Goal: Information Seeking & Learning: Find specific fact

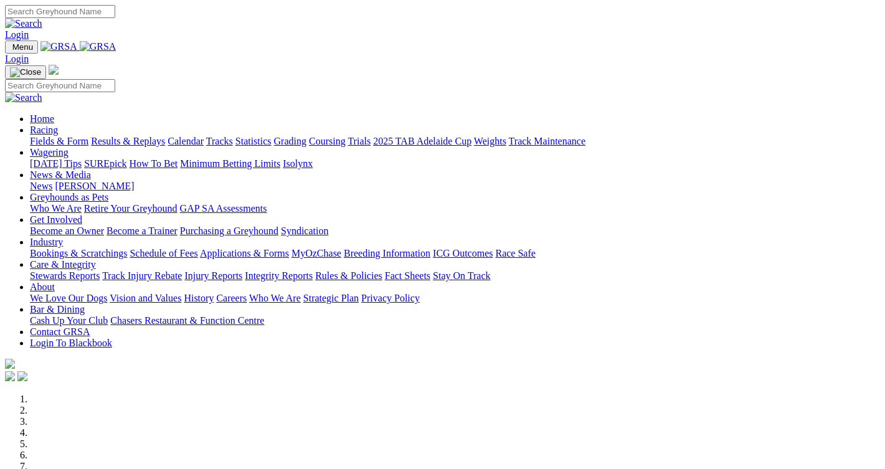
drag, startPoint x: 0, startPoint y: 0, endPoint x: 197, endPoint y: 49, distance: 202.6
click at [58, 125] on link "Racing" at bounding box center [44, 130] width 28 height 11
click at [116, 51] on img at bounding box center [98, 46] width 37 height 11
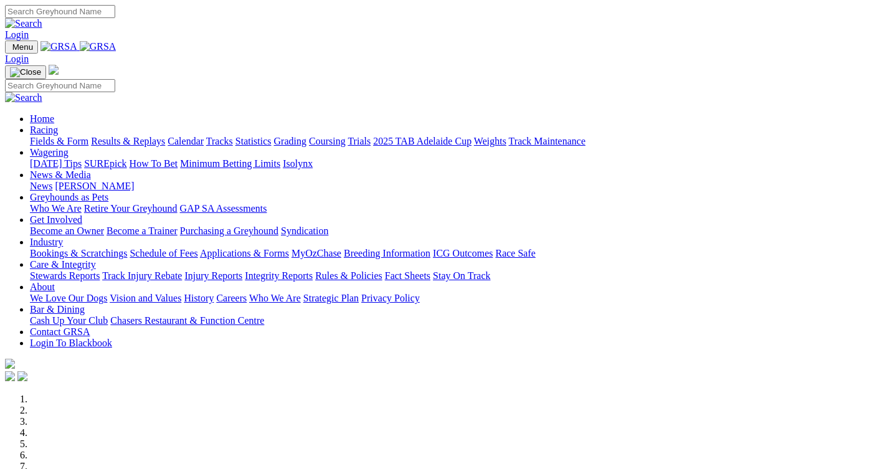
click at [58, 125] on link "Racing" at bounding box center [44, 130] width 28 height 11
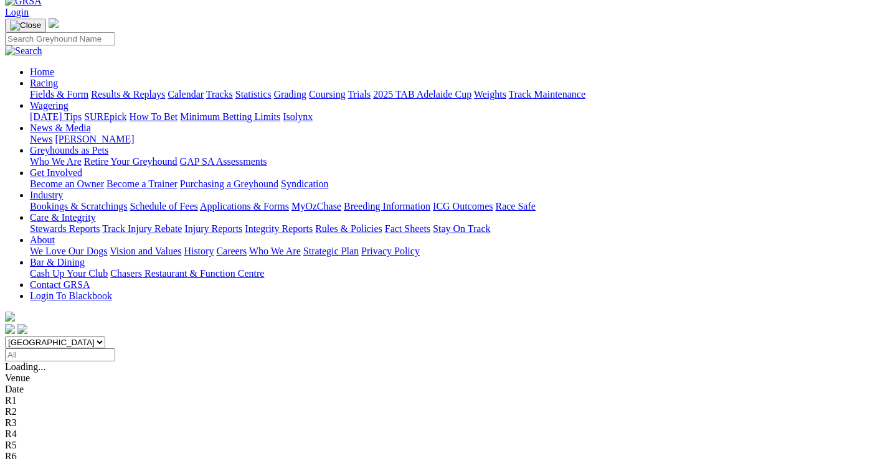
scroll to position [125, 0]
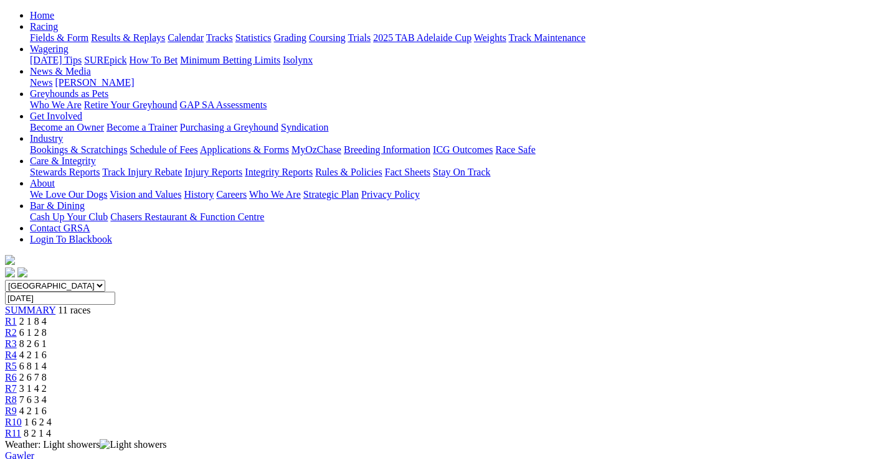
scroll to position [125, 0]
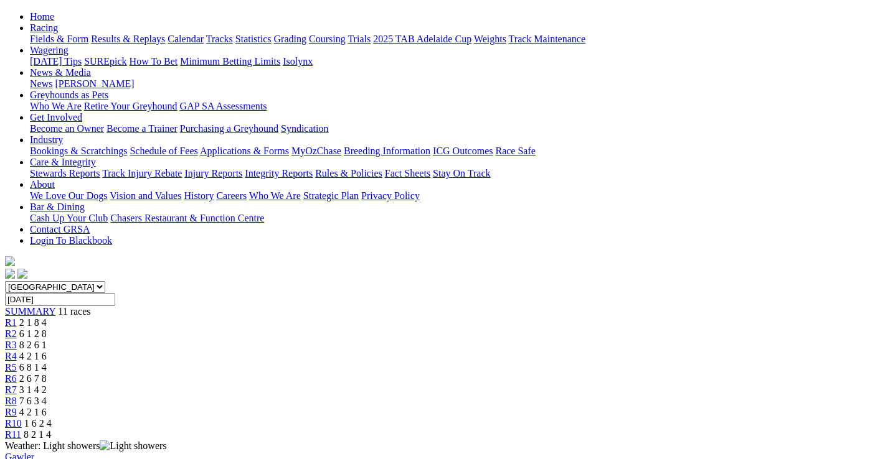
click at [47, 329] on span "6 1 2 8" at bounding box center [32, 334] width 27 height 11
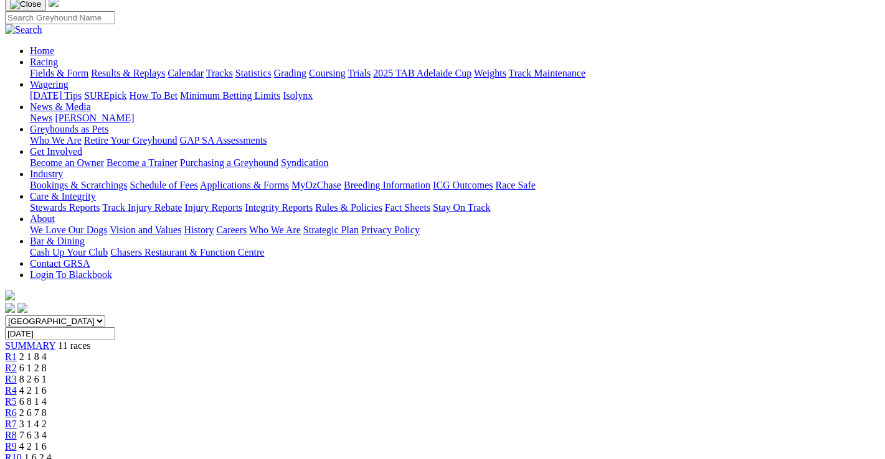
scroll to position [62, 0]
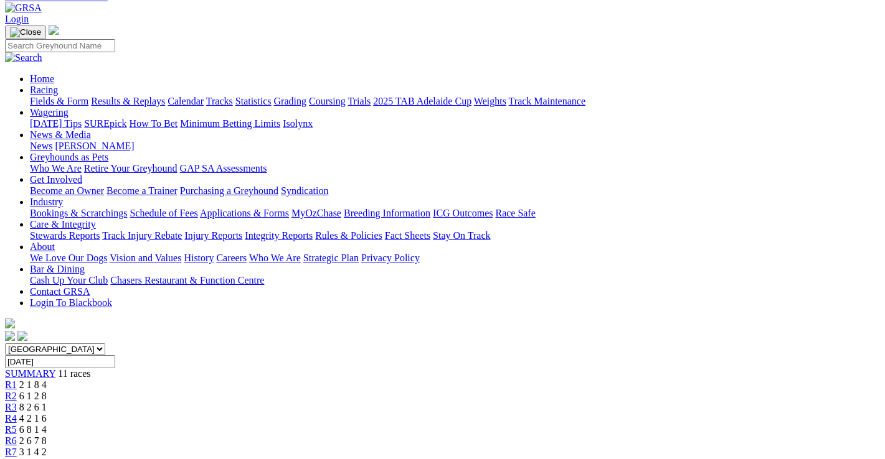
click at [47, 402] on span "8 2 6 1" at bounding box center [32, 407] width 27 height 11
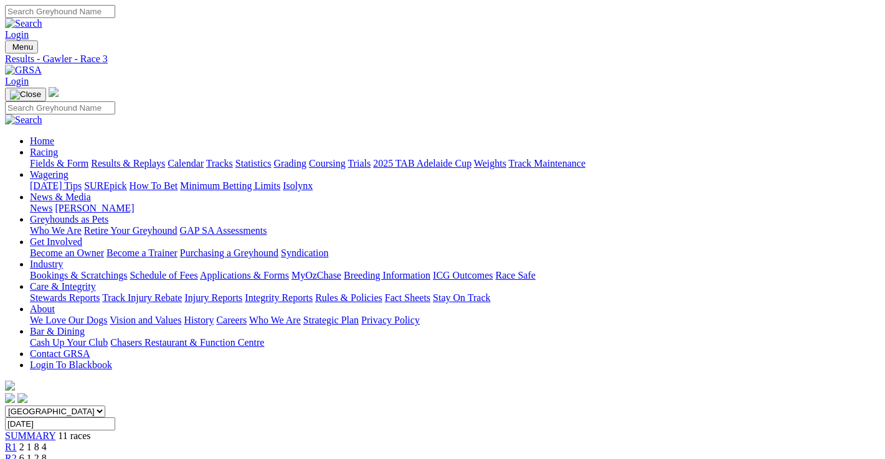
scroll to position [150, 0]
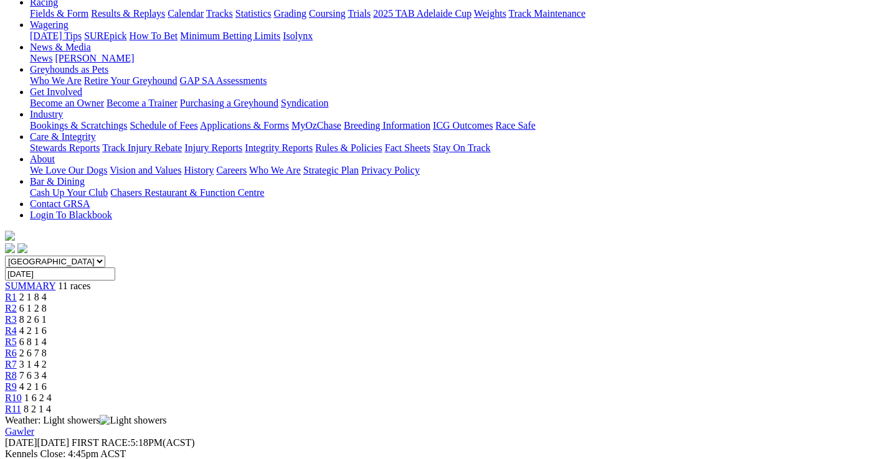
click at [47, 359] on span "3 1 4 2" at bounding box center [32, 364] width 27 height 11
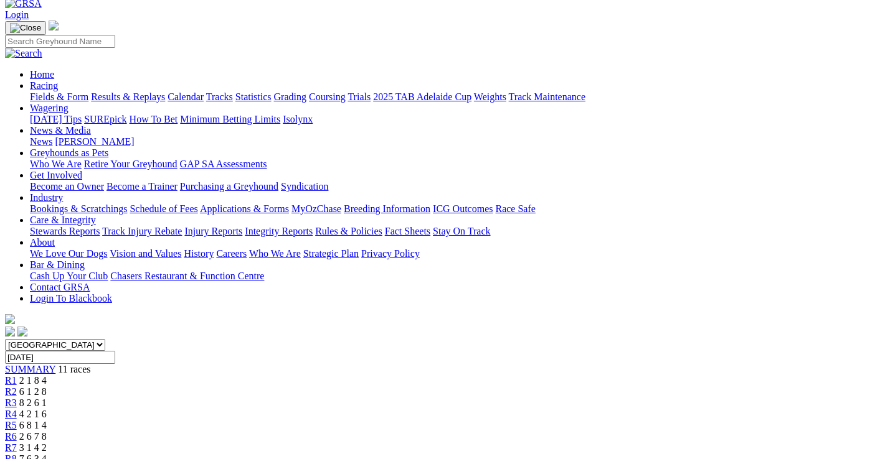
scroll to position [62, 0]
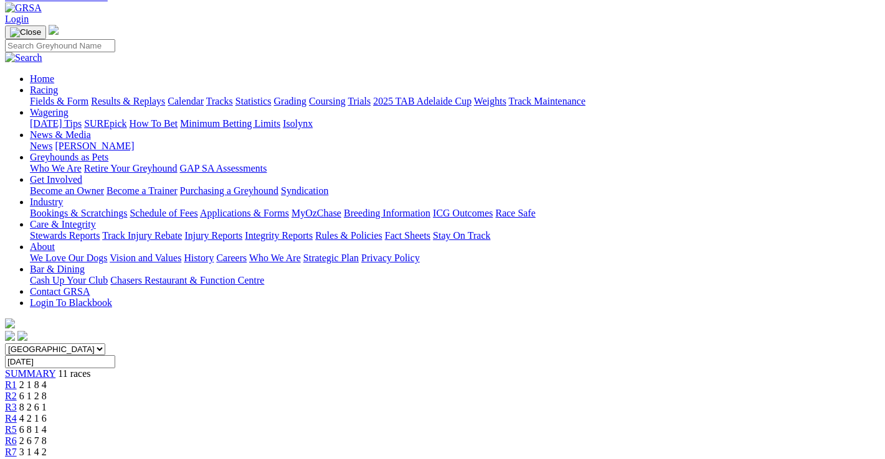
click at [17, 458] on span "R8" at bounding box center [11, 463] width 12 height 11
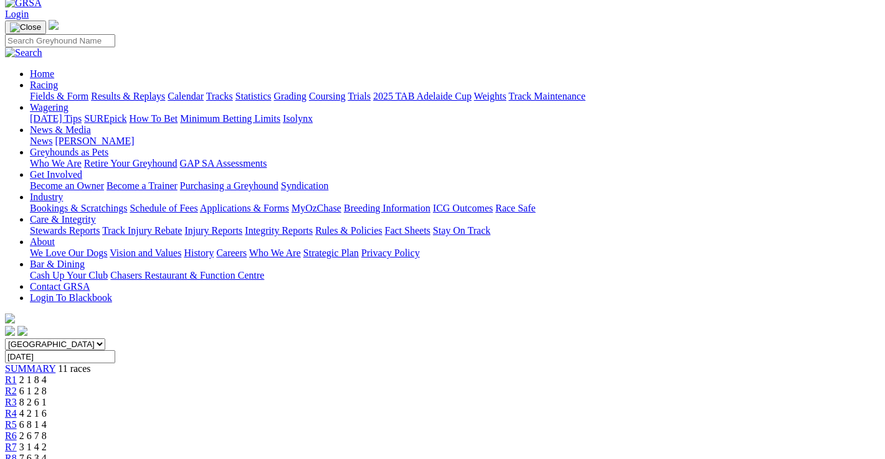
scroll to position [62, 0]
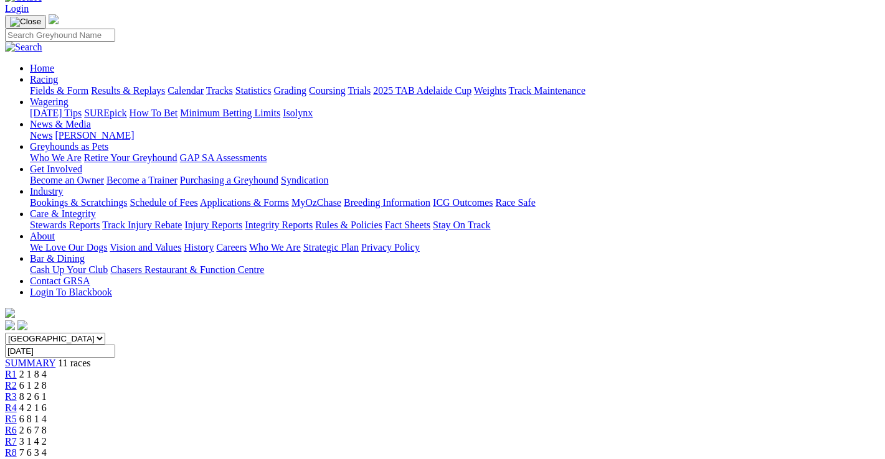
scroll to position [62, 0]
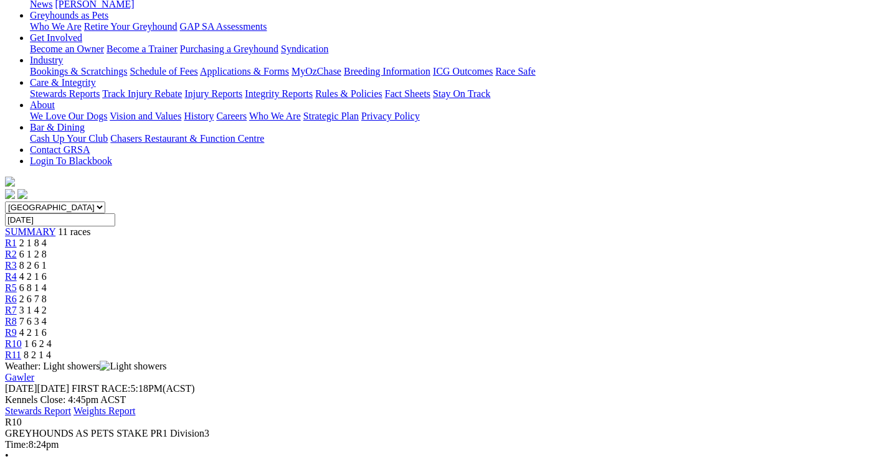
scroll to position [62, 0]
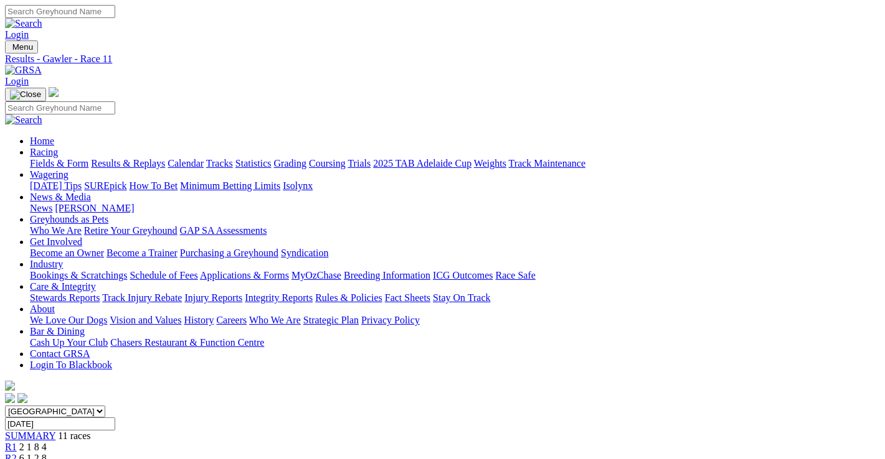
click at [33, 158] on link "Fields & Form" at bounding box center [59, 163] width 59 height 11
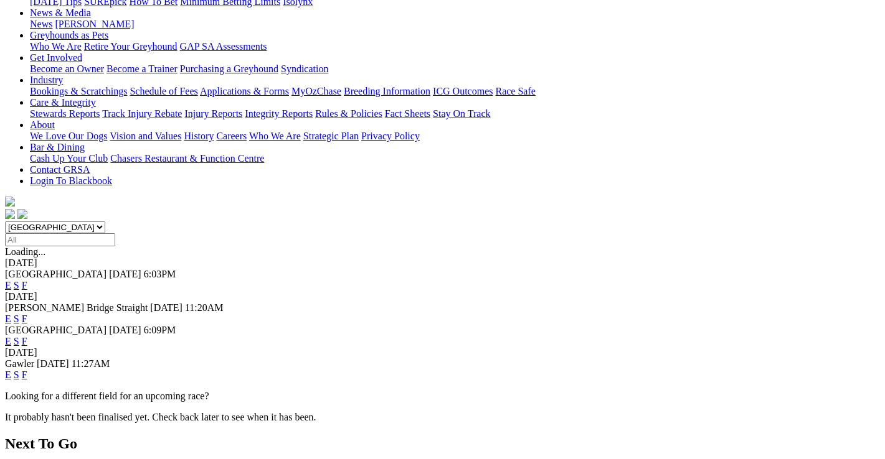
scroll to position [187, 0]
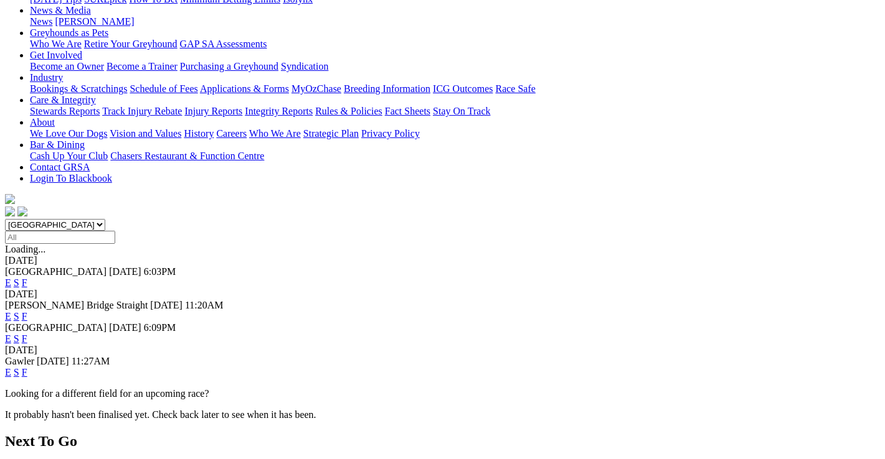
click at [27, 278] on link "F" at bounding box center [25, 283] width 6 height 11
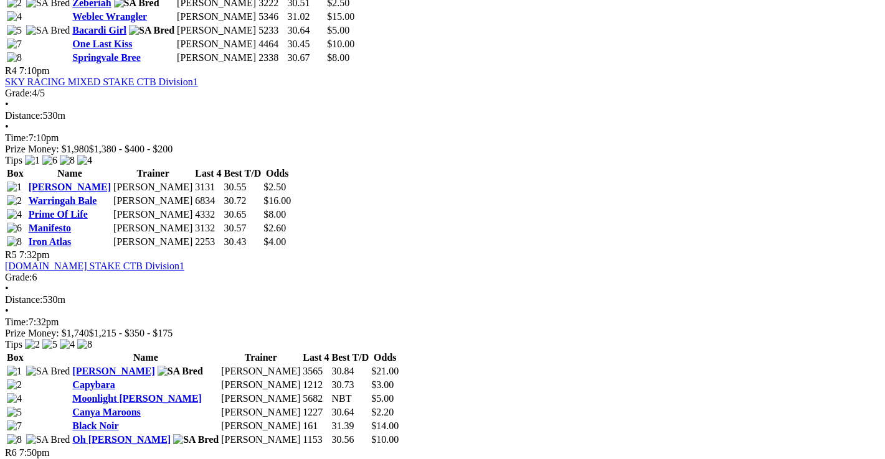
scroll to position [1245, 0]
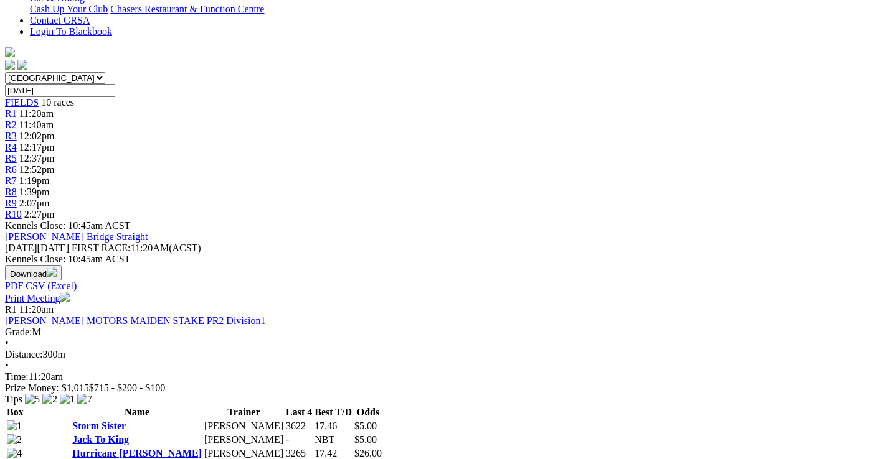
scroll to position [125, 0]
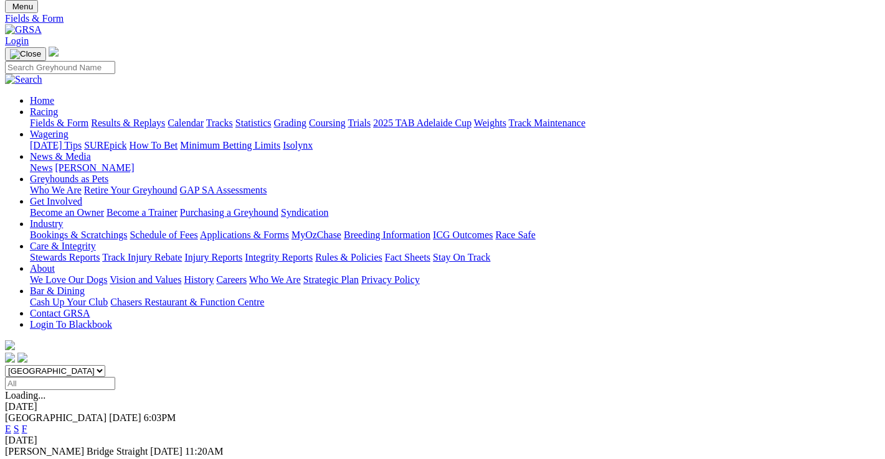
scroll to position [62, 0]
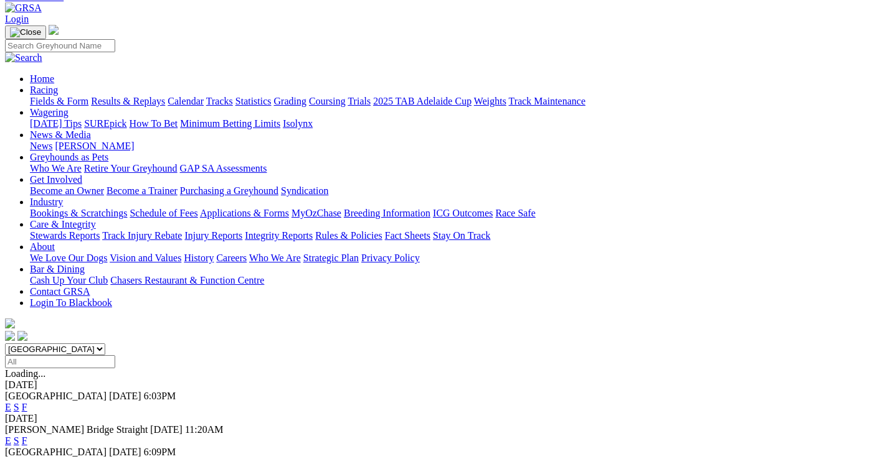
click at [27, 458] on link "F" at bounding box center [25, 463] width 6 height 11
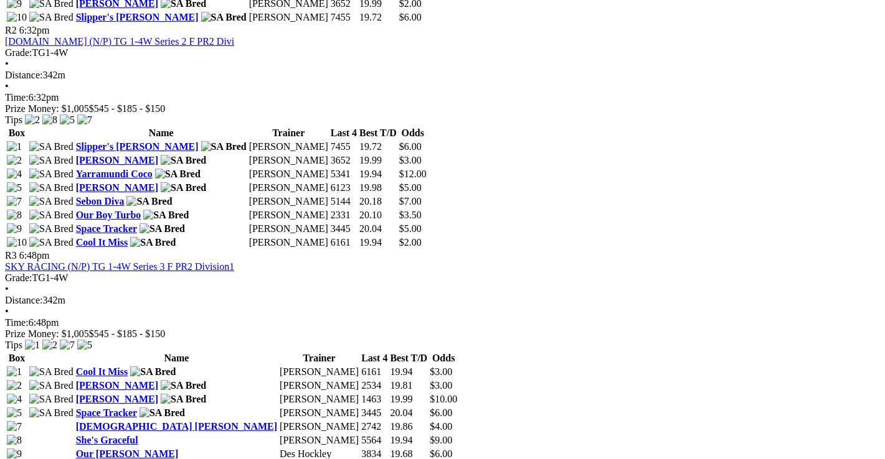
scroll to position [809, 0]
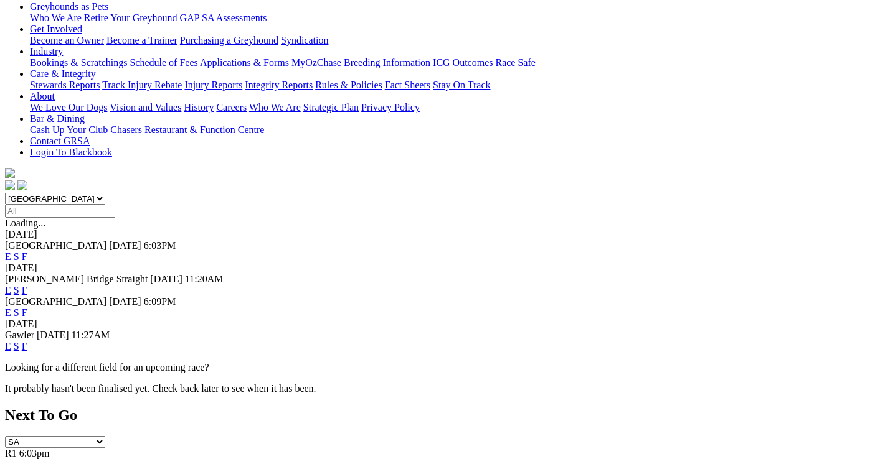
scroll to position [217, 0]
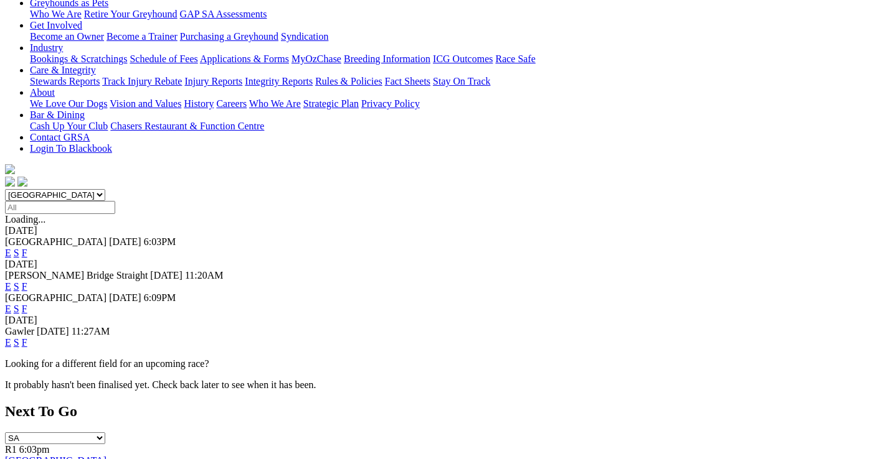
click at [27, 337] on link "F" at bounding box center [25, 342] width 6 height 11
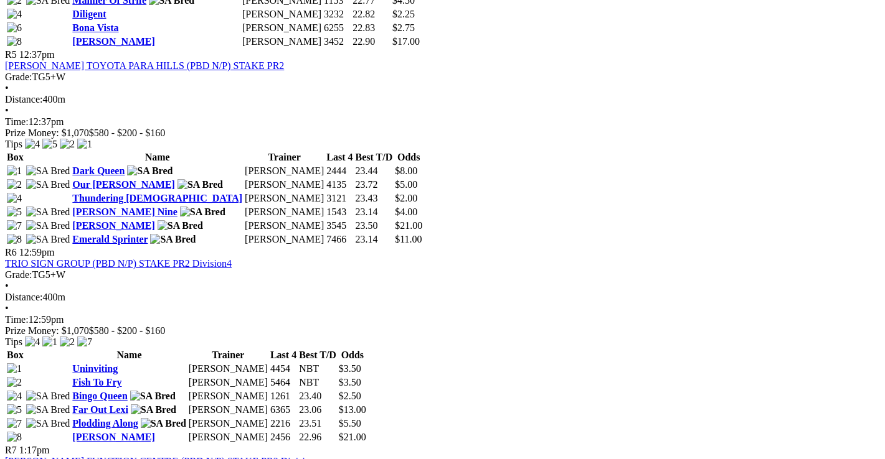
scroll to position [1370, 0]
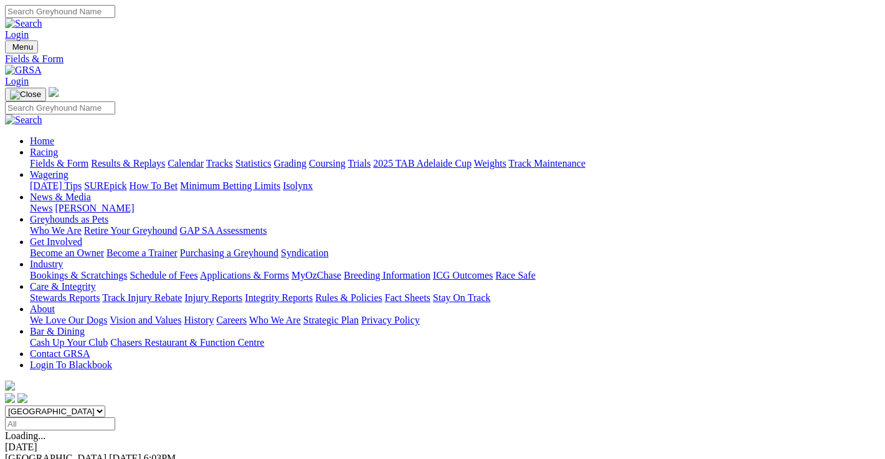
click at [271, 158] on link "Statistics" at bounding box center [253, 163] width 36 height 11
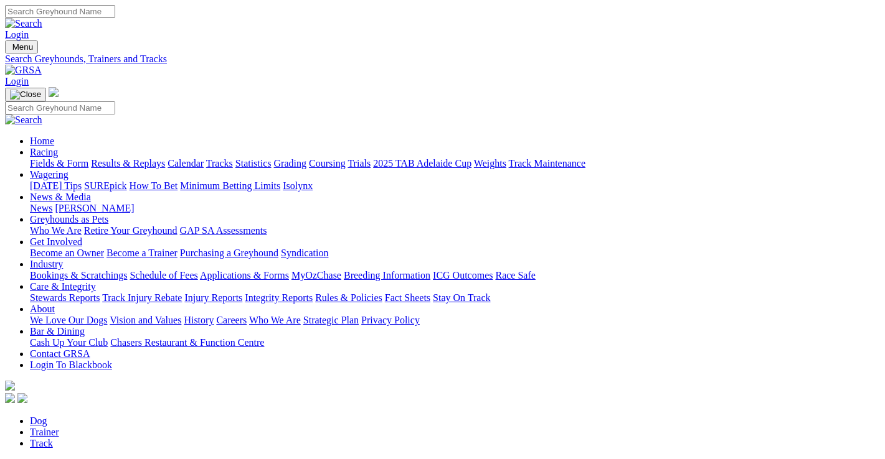
click at [59, 427] on link "Trainer" at bounding box center [44, 432] width 29 height 11
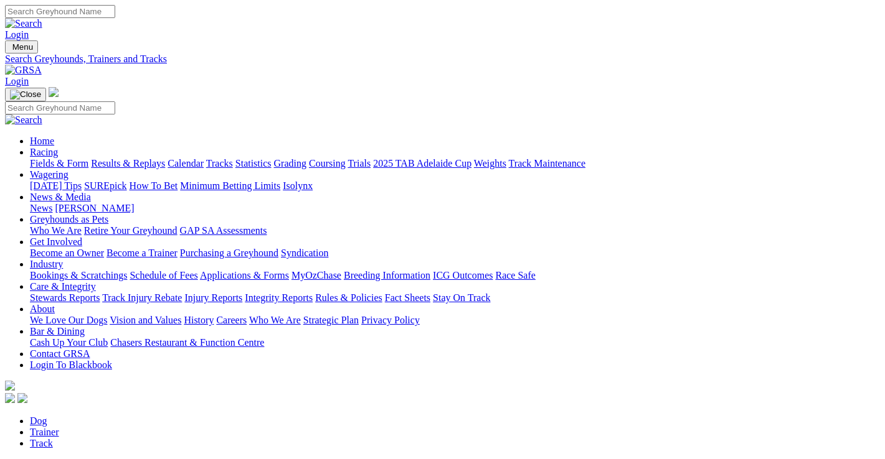
type input "craig jaenach"
click at [37, 158] on link "Fields & Form" at bounding box center [59, 163] width 59 height 11
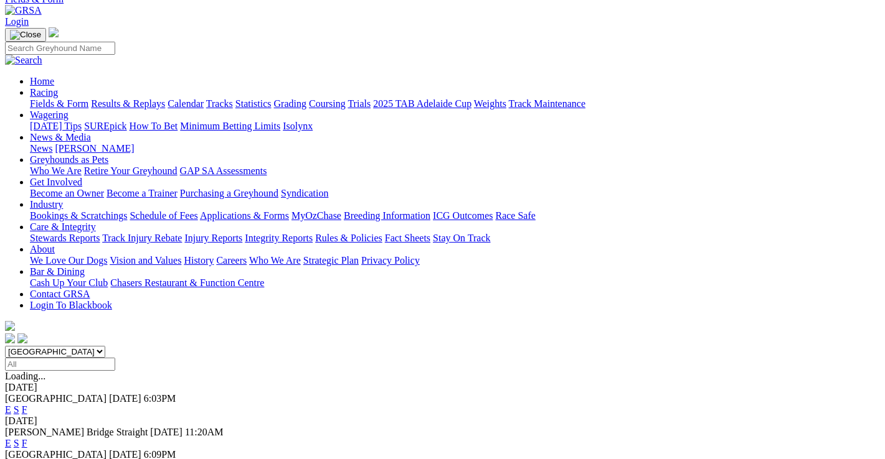
scroll to position [62, 0]
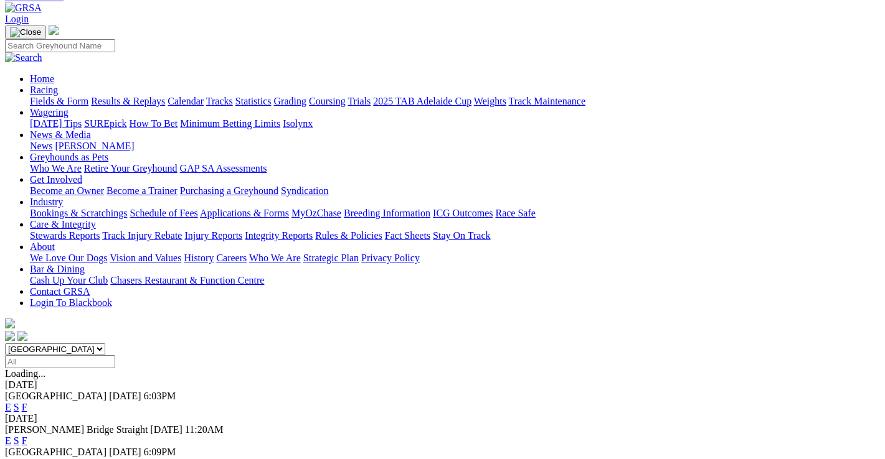
click at [27, 436] on link "F" at bounding box center [25, 441] width 6 height 11
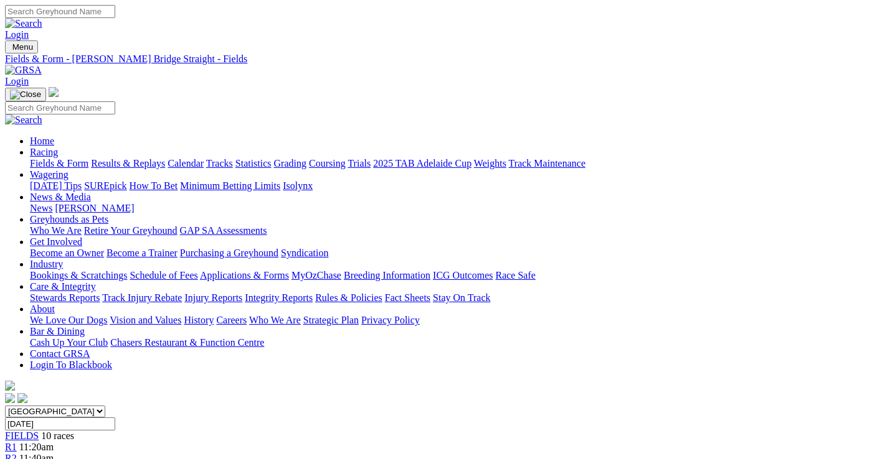
click at [271, 158] on link "Statistics" at bounding box center [253, 163] width 36 height 11
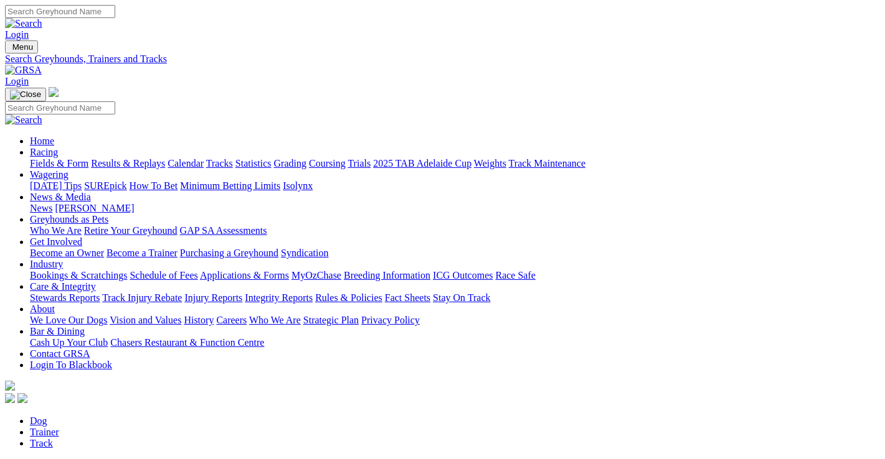
type input "craig jaensch"
click at [59, 427] on link "Trainer" at bounding box center [44, 432] width 29 height 11
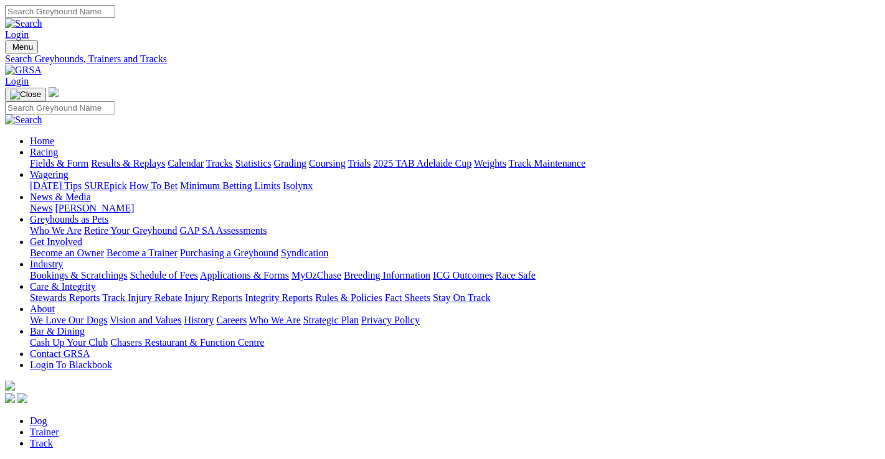
type input "craig jaensch"
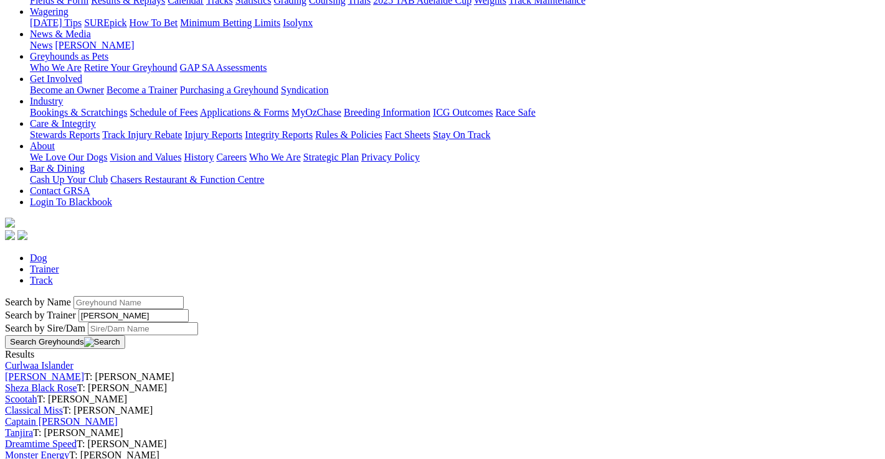
scroll to position [187, 0]
